Goal: Transaction & Acquisition: Purchase product/service

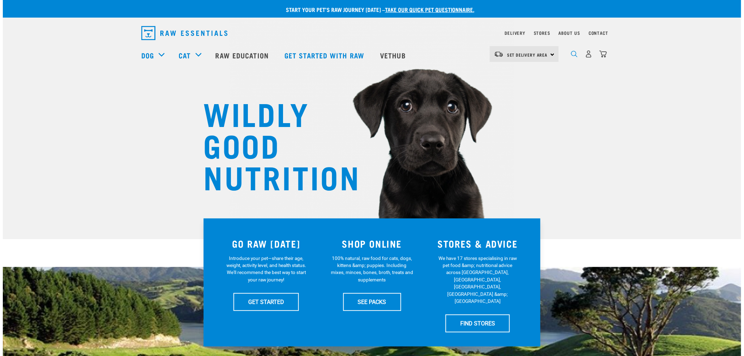
click at [577, 57] on img "dropdown navigation" at bounding box center [574, 54] width 7 height 7
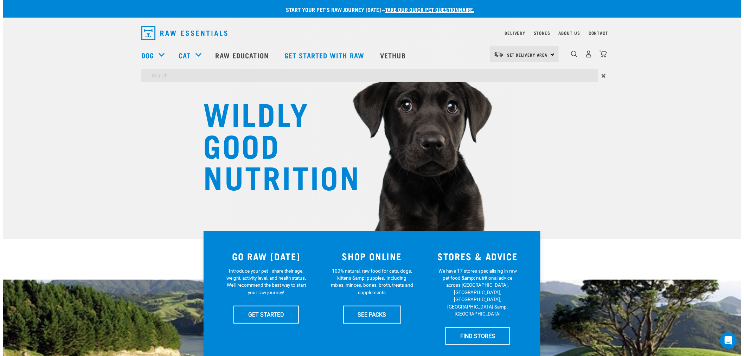
click at [498, 75] on input "search" at bounding box center [369, 75] width 457 height 13
type input "pron8ure"
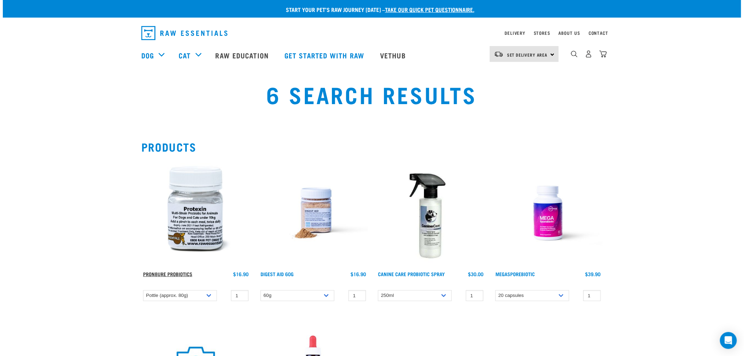
click at [184, 274] on link "ProN8ure Probiotics" at bounding box center [167, 273] width 49 height 2
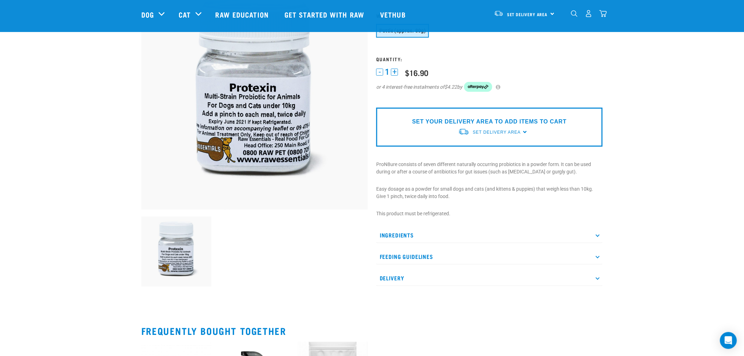
scroll to position [78, 0]
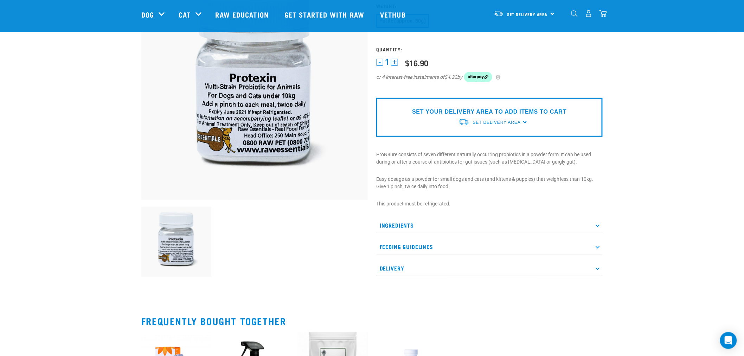
click at [457, 217] on p "Ingredients" at bounding box center [489, 225] width 226 height 16
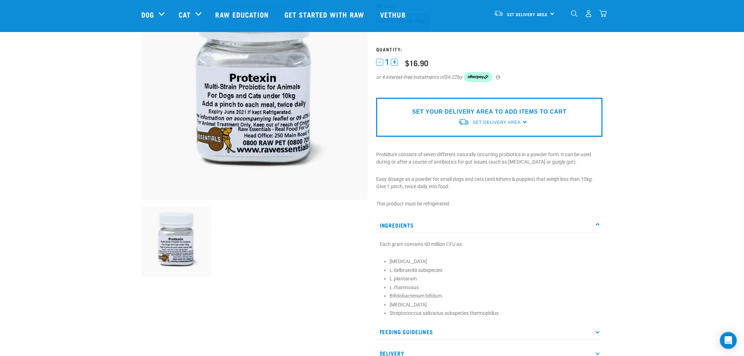
click at [461, 222] on p "Ingredients" at bounding box center [489, 225] width 226 height 16
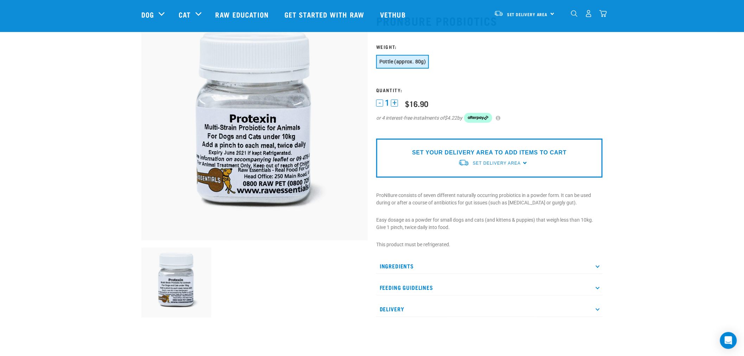
scroll to position [0, 0]
